Goal: Task Accomplishment & Management: Complete application form

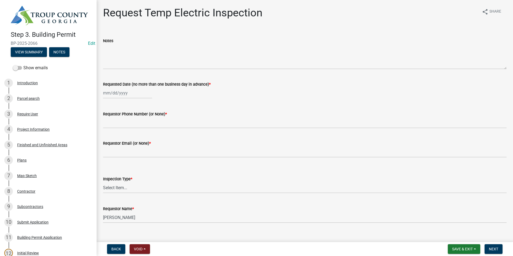
scroll to position [295, 0]
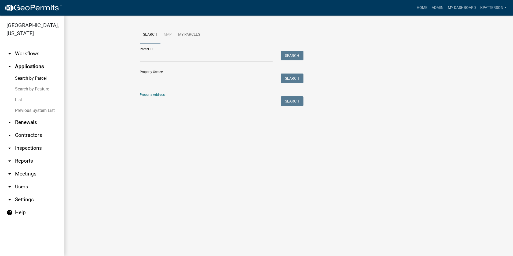
click at [169, 102] on input "Property Address:" at bounding box center [206, 101] width 133 height 11
type input "100 [PERSON_NAME]"
click at [298, 103] on button "Search" at bounding box center [292, 101] width 23 height 10
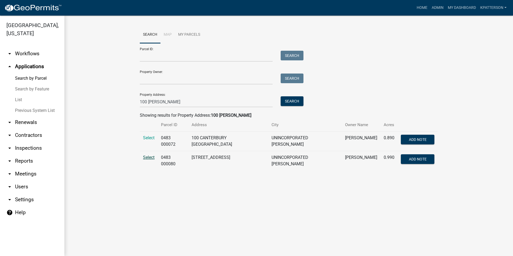
click at [149, 157] on span "Select" at bounding box center [149, 157] width 12 height 5
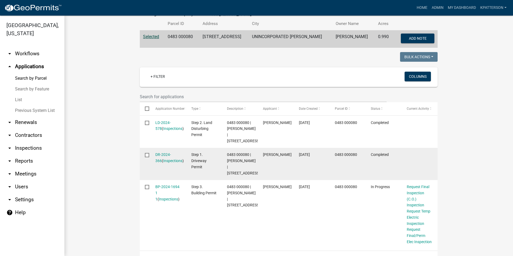
scroll to position [151, 0]
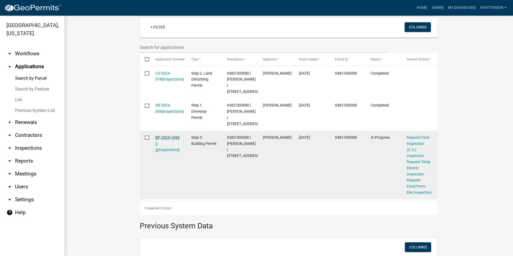
click at [168, 148] on link "BP-2024-1694 1 1" at bounding box center [167, 143] width 24 height 17
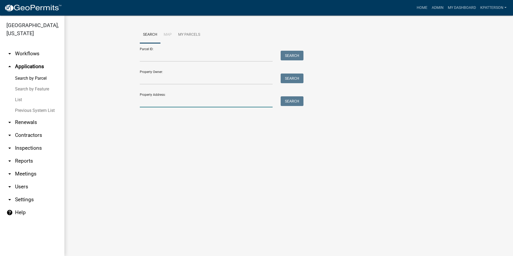
click at [147, 106] on input "Property Address:" at bounding box center [206, 101] width 133 height 11
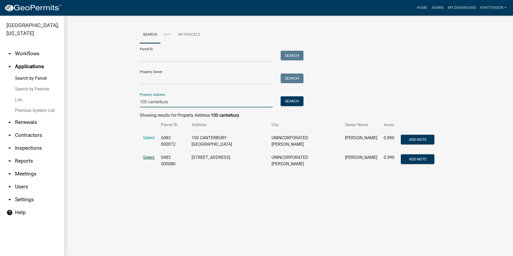
type input "100 canterbury"
click at [152, 156] on span "Select" at bounding box center [149, 157] width 12 height 5
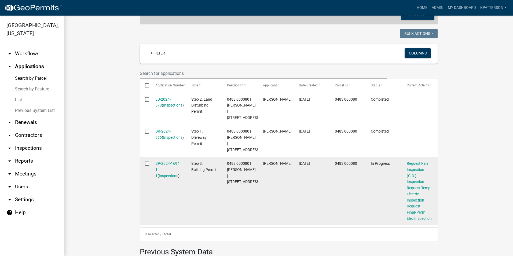
scroll to position [134, 0]
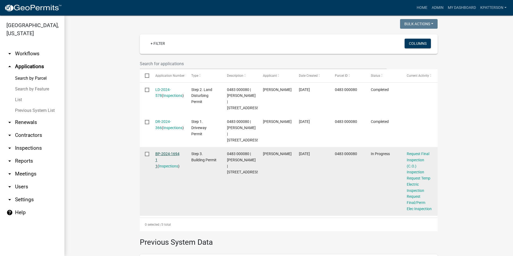
click at [170, 167] on link "BP-2024-1694 1 1" at bounding box center [167, 160] width 24 height 17
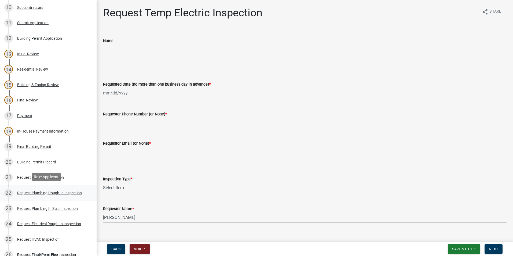
scroll to position [295, 0]
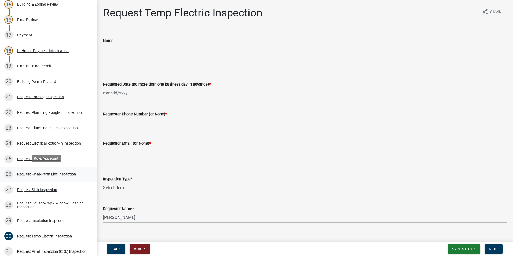
click at [56, 178] on link "26 Request Final/Perm Elec Inspection" at bounding box center [48, 175] width 97 height 16
click at [115, 94] on div at bounding box center [127, 93] width 49 height 11
select select "10"
select select "2025"
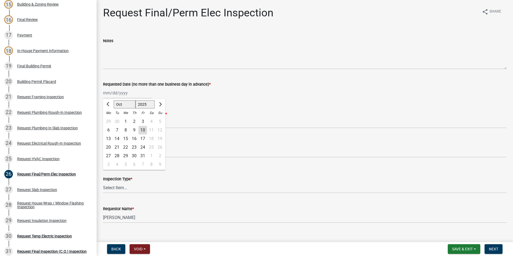
click at [144, 132] on div "10" at bounding box center [143, 130] width 9 height 9
type input "[DATE]"
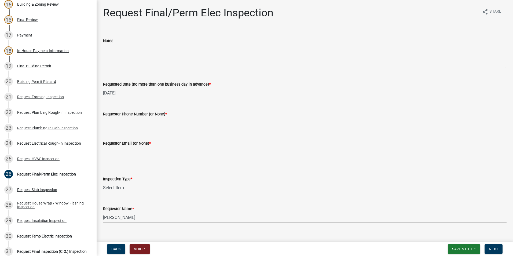
click at [142, 124] on input "Requestor Phone Number (or None) *" at bounding box center [305, 122] width 404 height 11
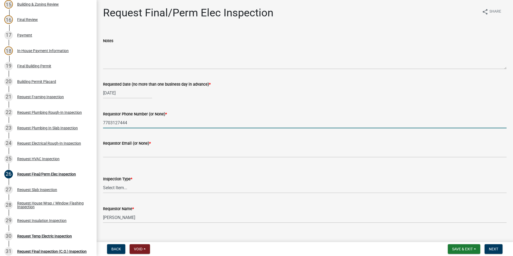
type input "7703127444"
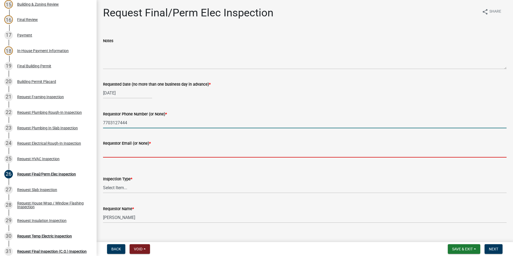
click at [125, 155] on input "Requestor Email (or None) *" at bounding box center [305, 152] width 404 height 11
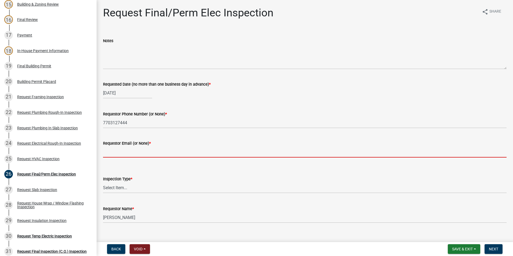
type input "None"
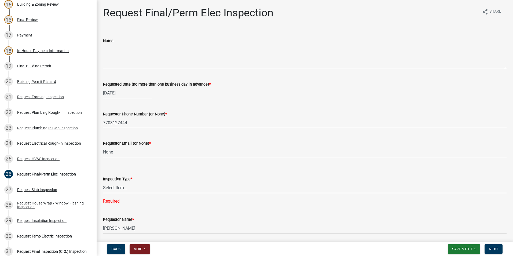
click at [129, 190] on select "Select Item... Final/Permanent Electrical" at bounding box center [305, 187] width 404 height 11
click at [103, 182] on select "Select Item... Final/Permanent Electrical" at bounding box center [305, 187] width 404 height 11
select select "15602396-5ec3-4d50-b7ba-128f4fe7a0c1"
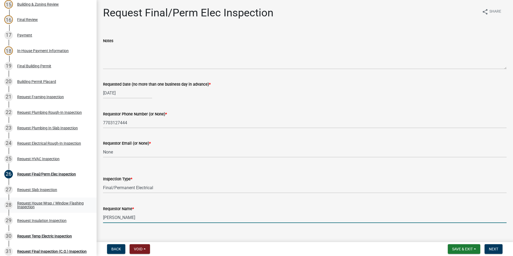
drag, startPoint x: 134, startPoint y: 214, endPoint x: 86, endPoint y: 204, distance: 48.9
click at [87, 205] on div "Step 3. Building Permit BP-2024-1694 Edit View Summary Notes Show emails 1 Intr…" at bounding box center [256, 128] width 513 height 256
type input "[PERSON_NAME]"
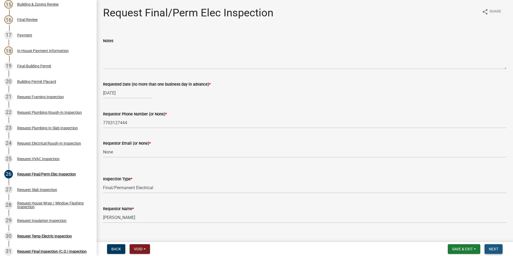
drag, startPoint x: 491, startPoint y: 248, endPoint x: 459, endPoint y: 227, distance: 37.5
click at [491, 248] on span "Next" at bounding box center [493, 249] width 9 height 4
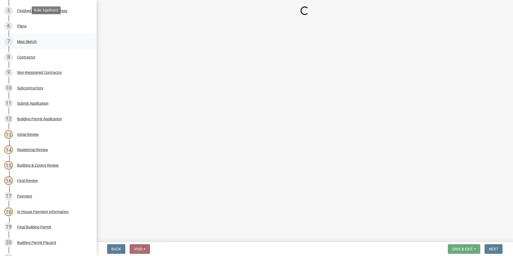
scroll to position [0, 0]
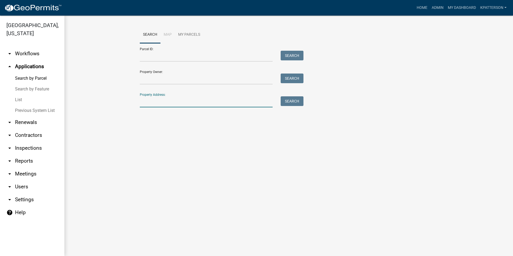
click at [164, 104] on input "Property Address:" at bounding box center [206, 101] width 133 height 11
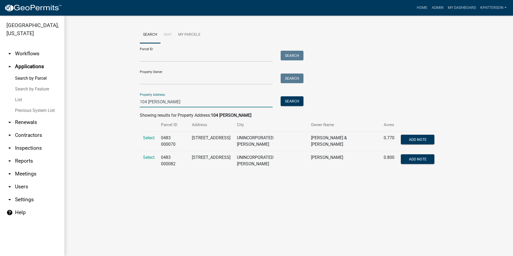
type input "104 [PERSON_NAME]"
click at [143, 153] on td "Select" at bounding box center [149, 161] width 18 height 20
click at [146, 155] on span "Select" at bounding box center [149, 157] width 12 height 5
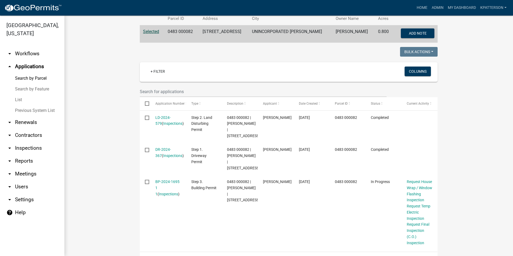
scroll to position [137, 0]
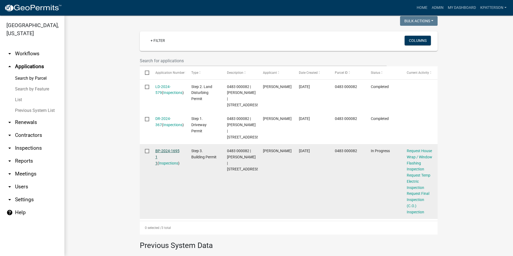
click at [159, 163] on link "BP-2024-1695 1 1" at bounding box center [167, 157] width 24 height 17
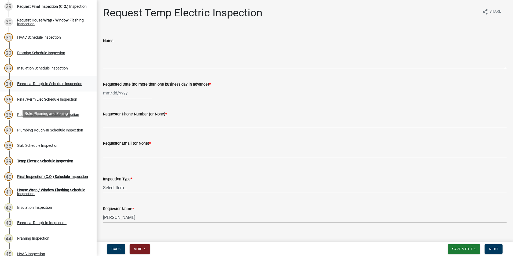
scroll to position [510, 0]
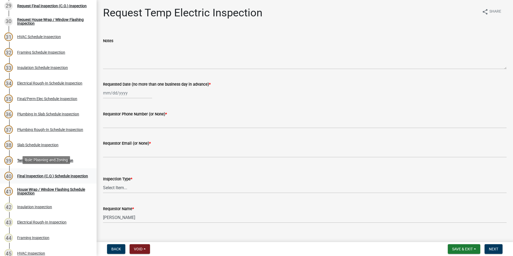
click at [56, 177] on div "Final Inspection (C.O.) Schedule Inspection" at bounding box center [52, 176] width 71 height 4
click at [60, 174] on div "Final Inspection (C.O.) Schedule Inspection" at bounding box center [52, 176] width 71 height 4
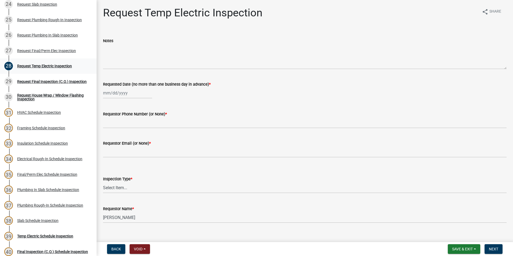
scroll to position [430, 0]
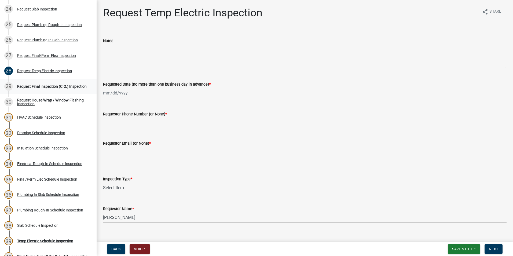
click at [43, 88] on div "Request Final Inspection (C.O.) Inspection" at bounding box center [52, 87] width 70 height 4
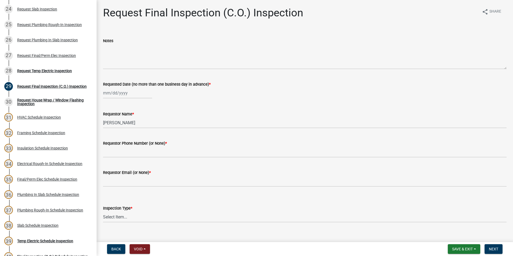
click at [116, 94] on div at bounding box center [127, 93] width 49 height 11
select select "10"
select select "2025"
click at [141, 128] on div "10" at bounding box center [143, 130] width 9 height 9
type input "[DATE]"
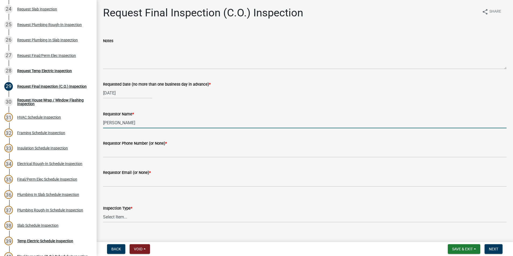
click at [140, 126] on input "[PERSON_NAME]" at bounding box center [305, 122] width 404 height 11
type input "K"
type input "[PERSON_NAME]"
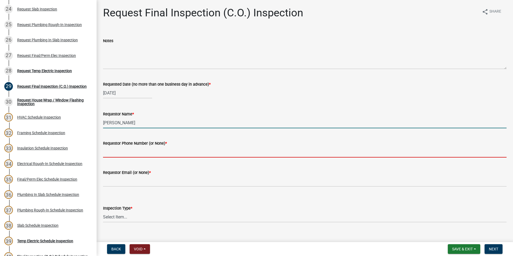
type input "7703127444"
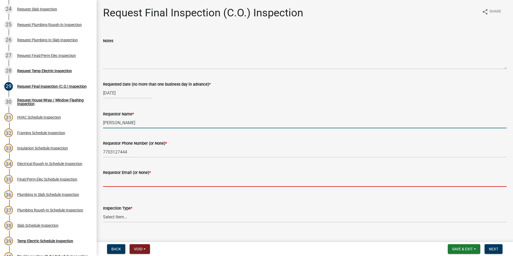
type input "None"
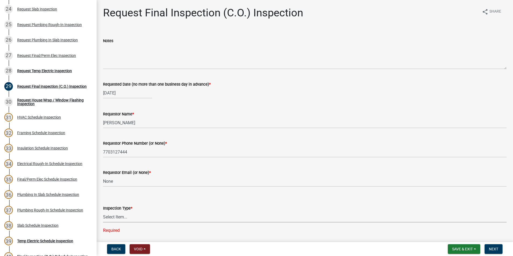
click at [128, 217] on select "Select Item... Final Inspection (C.O.)" at bounding box center [305, 217] width 404 height 11
click at [103, 212] on select "Select Item... Final Inspection (C.O.)" at bounding box center [305, 217] width 404 height 11
select select "6c928486-1faa-4d04-9598-905eebfdff84"
click at [489, 253] on button "Next" at bounding box center [494, 249] width 18 height 10
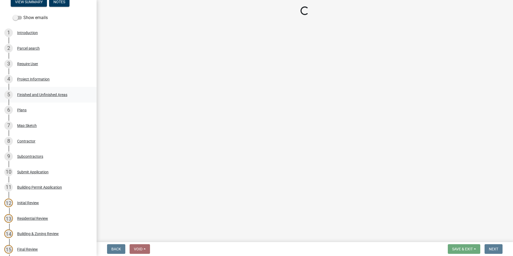
scroll to position [0, 0]
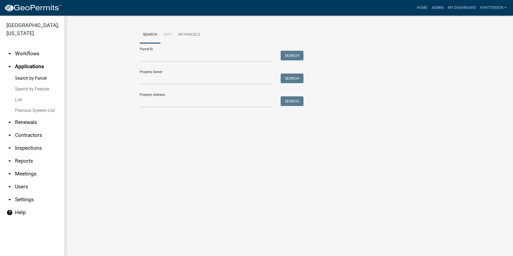
click at [26, 51] on link "arrow_drop_down Workflows" at bounding box center [32, 53] width 64 height 13
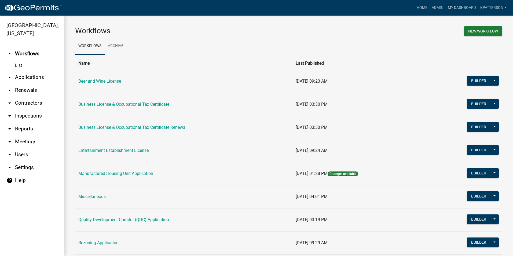
click at [19, 71] on link "arrow_drop_down Applications" at bounding box center [32, 77] width 64 height 13
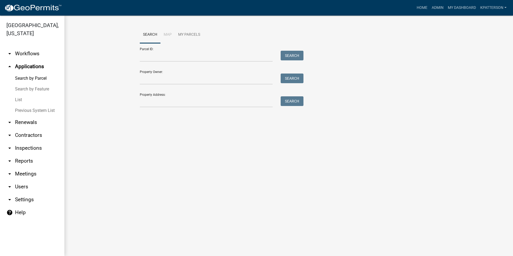
click at [27, 47] on link "arrow_drop_down Workflows" at bounding box center [32, 53] width 64 height 13
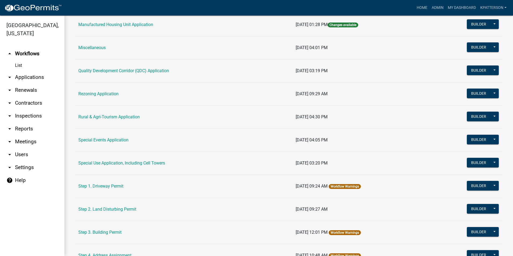
scroll to position [188, 0]
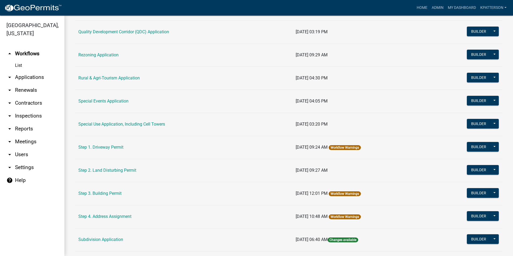
click at [104, 190] on td "Step 3. Building Permit" at bounding box center [184, 193] width 218 height 23
click at [105, 191] on link "Step 3. Building Permit" at bounding box center [99, 193] width 43 height 5
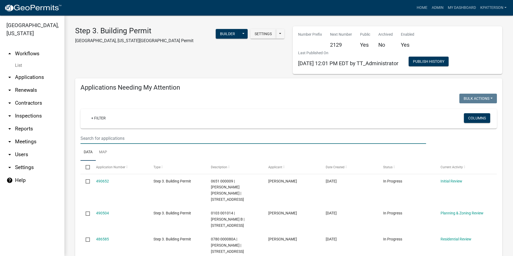
click at [113, 136] on input "text" at bounding box center [254, 138] width 346 height 11
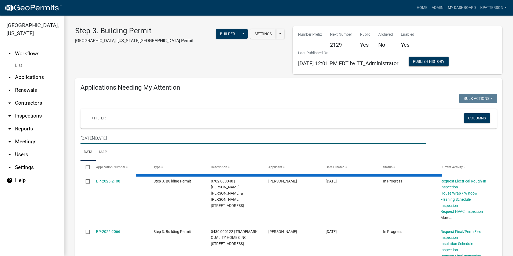
type input "[DATE]-[DATE]"
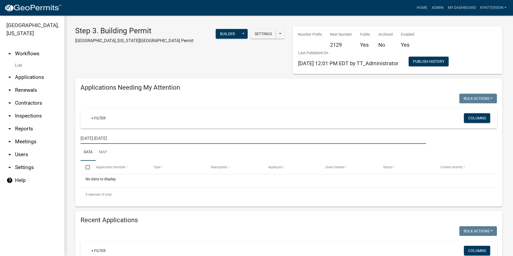
drag, startPoint x: 104, startPoint y: 138, endPoint x: 75, endPoint y: 142, distance: 29.8
click at [75, 142] on div "Applications Needing My Attention Bulk Actions Void Expire Lock Withdraw + Filt…" at bounding box center [289, 142] width 436 height 128
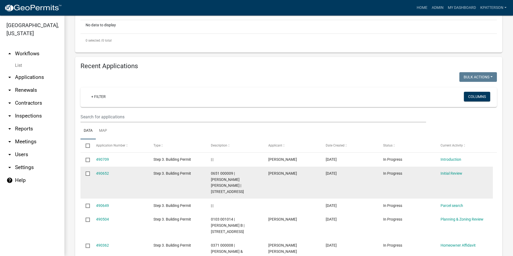
scroll to position [161, 0]
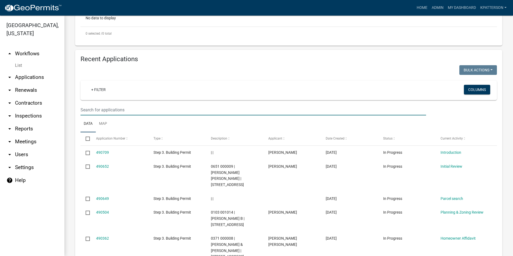
paste input "[DATE]-[DATE]"
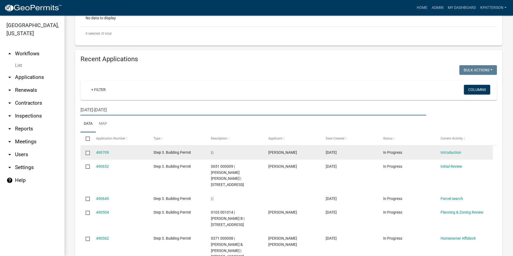
type input "[DATE]-[DATE]"
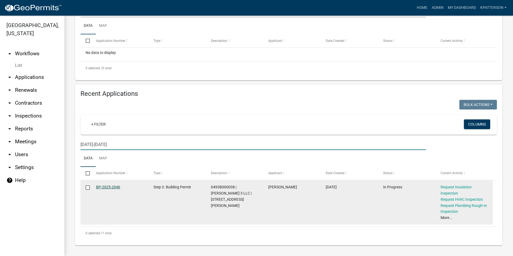
click at [106, 188] on link "BP-2025-2046" at bounding box center [108, 187] width 24 height 4
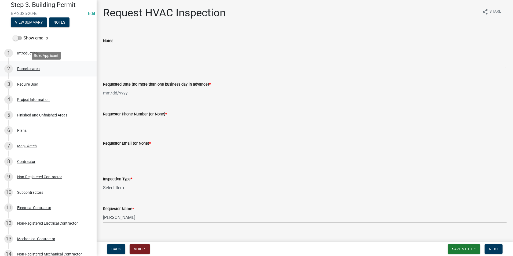
scroll to position [27, 0]
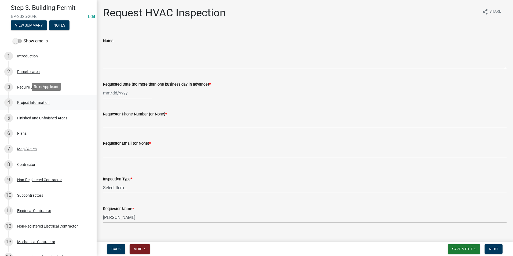
click at [41, 102] on div "Project Information" at bounding box center [33, 103] width 32 height 4
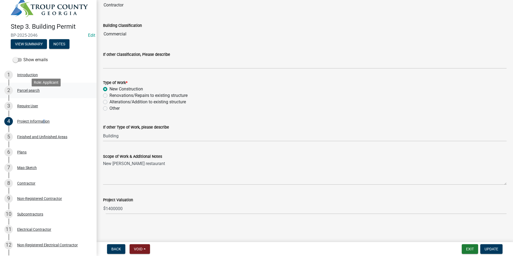
scroll to position [0, 0]
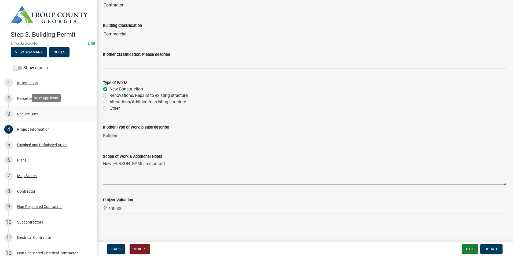
click at [41, 113] on div "3 Require User" at bounding box center [46, 114] width 84 height 9
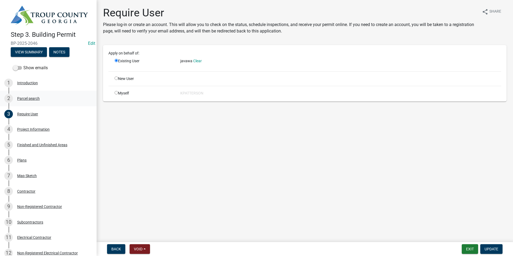
click at [41, 100] on div "2 Parcel search" at bounding box center [46, 98] width 84 height 9
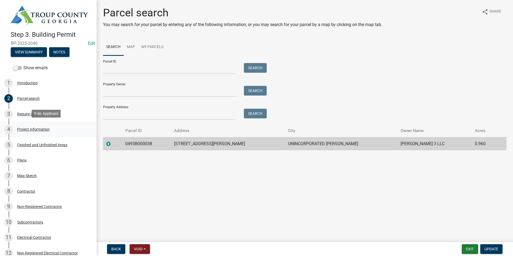
click at [49, 130] on div "Project Information" at bounding box center [33, 130] width 32 height 4
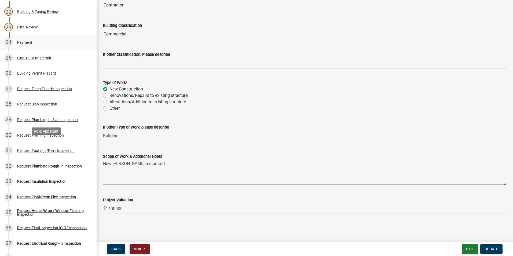
scroll to position [403, 0]
